Goal: Task Accomplishment & Management: Manage account settings

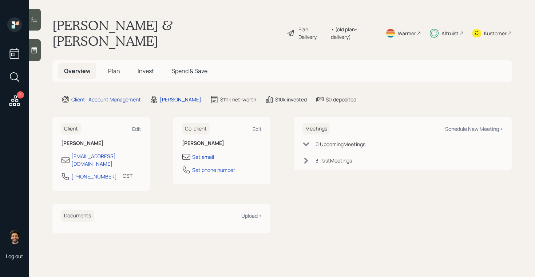
click at [138, 63] on h5 "Invest" at bounding box center [146, 71] width 28 height 16
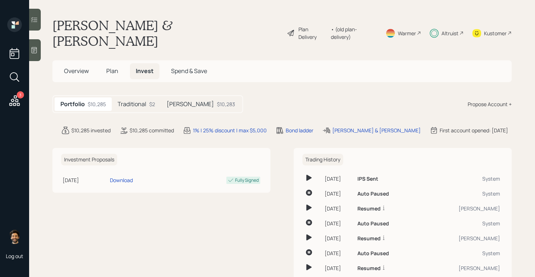
click at [182, 98] on div "[PERSON_NAME] $10,283" at bounding box center [201, 104] width 80 height 13
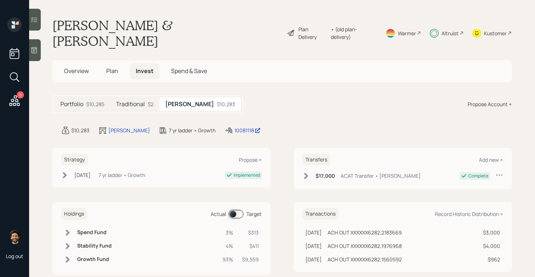
click at [113, 67] on span "Plan" at bounding box center [112, 71] width 12 height 8
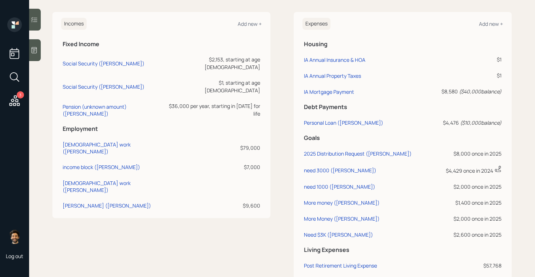
scroll to position [366, 0]
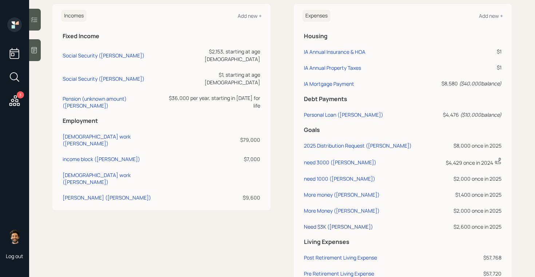
click at [335, 223] on div "Need $3K ([PERSON_NAME])" at bounding box center [338, 226] width 69 height 7
select select "0"
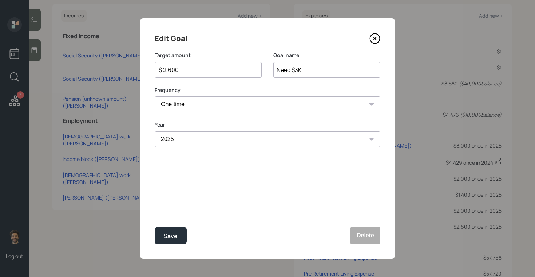
click at [175, 74] on div "$ 2,600" at bounding box center [208, 70] width 107 height 16
click at [166, 66] on input "$ 2,600" at bounding box center [205, 70] width 95 height 9
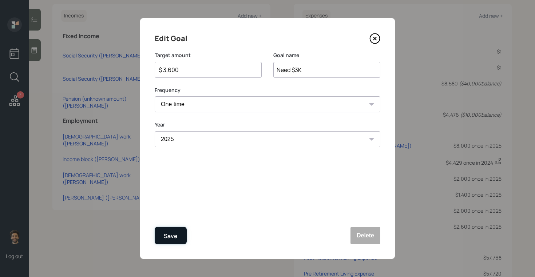
click at [168, 240] on div "Save" at bounding box center [171, 237] width 14 height 10
type input "$ 2,600"
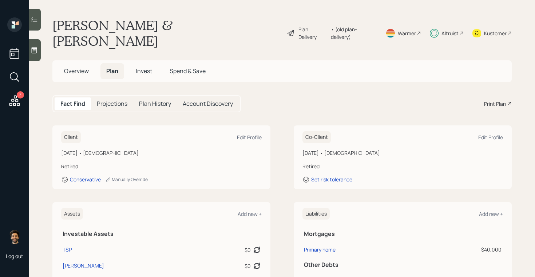
click at [146, 67] on span "Invest" at bounding box center [144, 71] width 16 height 8
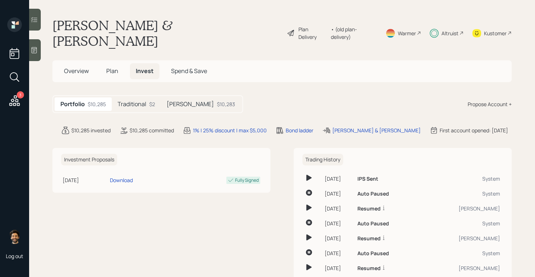
click at [217, 100] on div "$10,283" at bounding box center [226, 104] width 18 height 8
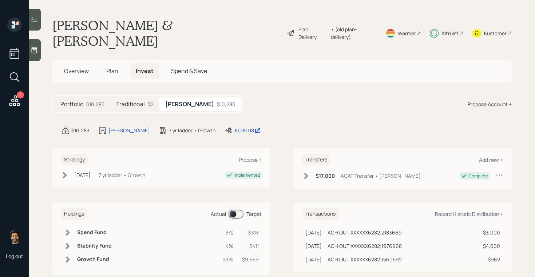
click at [235, 210] on span at bounding box center [236, 214] width 15 height 9
click at [36, 23] on icon at bounding box center [34, 19] width 7 height 7
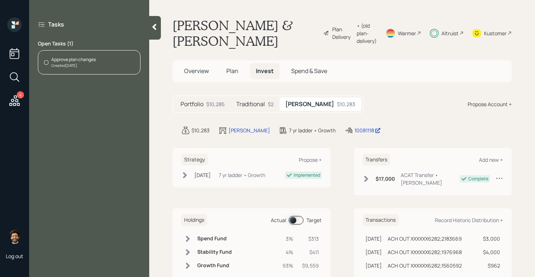
click at [93, 60] on div "Approve plan changes" at bounding box center [73, 59] width 44 height 7
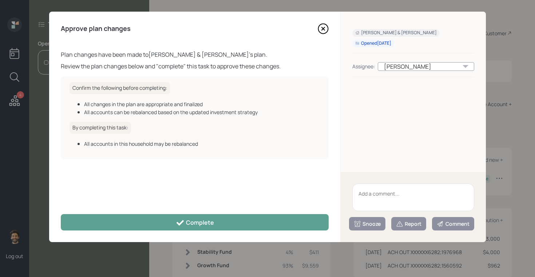
click at [208, 236] on div "Approve plan changes Plan changes have been made to Ronald & Kelly Greenwood 's…" at bounding box center [194, 127] width 291 height 231
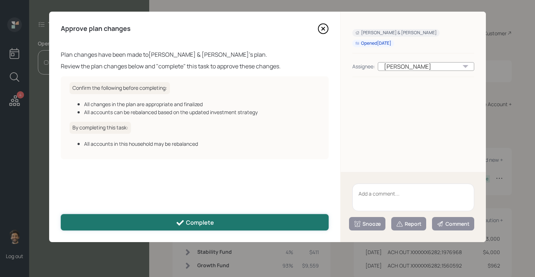
click at [199, 228] on button "Complete" at bounding box center [195, 222] width 268 height 16
